Goal: Consume media (video, audio): Consume media (video, audio)

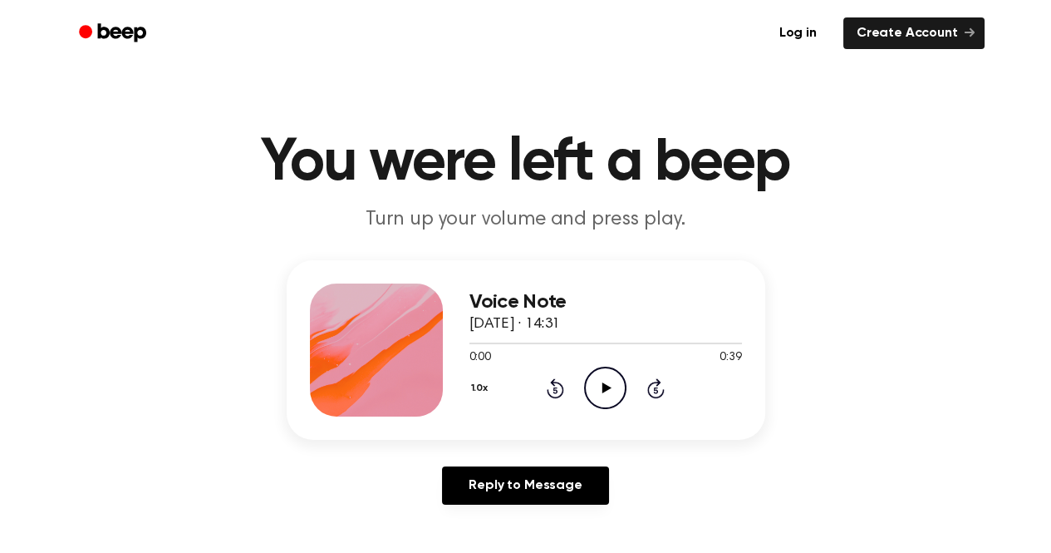
click at [607, 386] on icon at bounding box center [606, 387] width 9 height 11
click at [607, 384] on icon "Play Audio" at bounding box center [605, 387] width 42 height 42
click at [597, 389] on icon "Play Audio" at bounding box center [605, 387] width 42 height 42
